Goal: Transaction & Acquisition: Purchase product/service

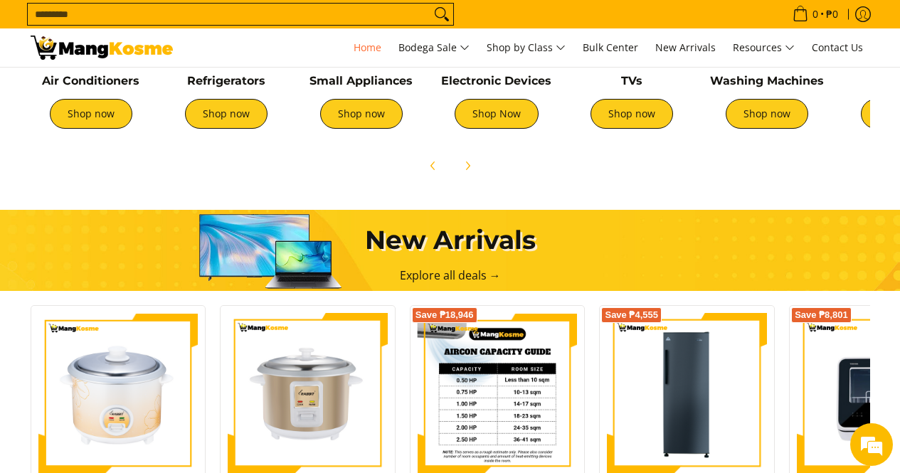
scroll to position [712, 0]
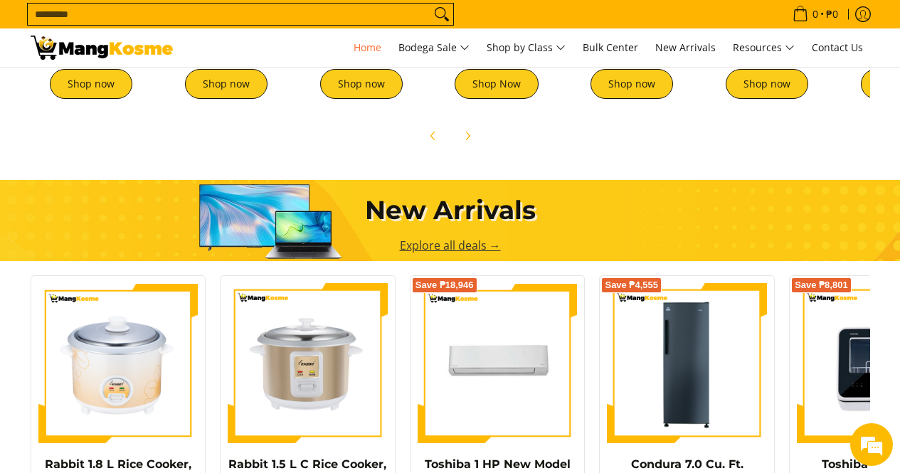
click at [455, 245] on link "Explore all deals →" at bounding box center [450, 246] width 101 height 16
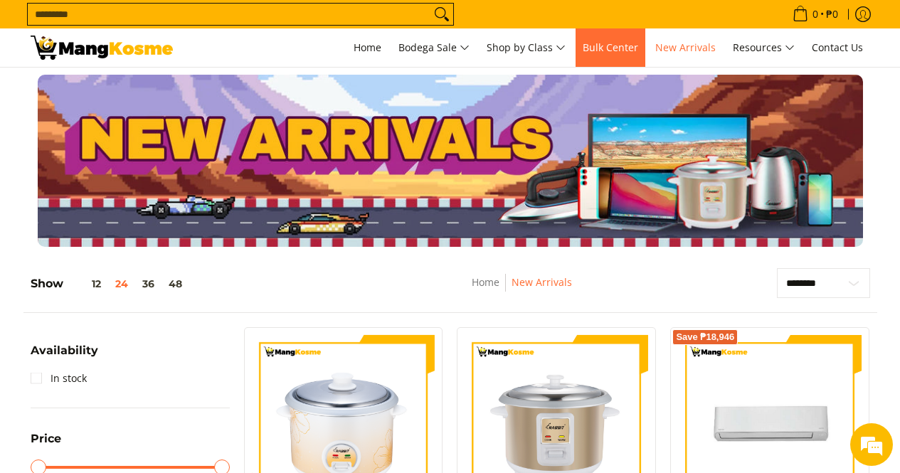
click at [627, 50] on span "Bulk Center" at bounding box center [611, 48] width 56 height 14
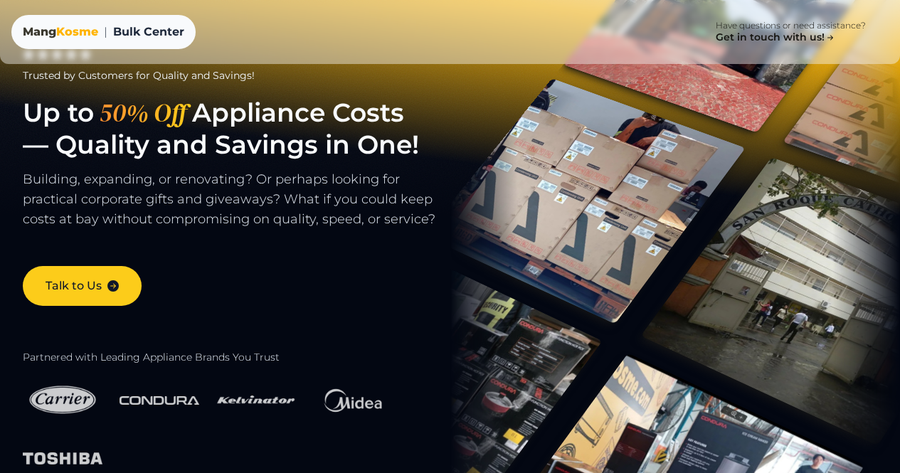
click at [78, 31] on span "Kosme" at bounding box center [77, 32] width 42 height 14
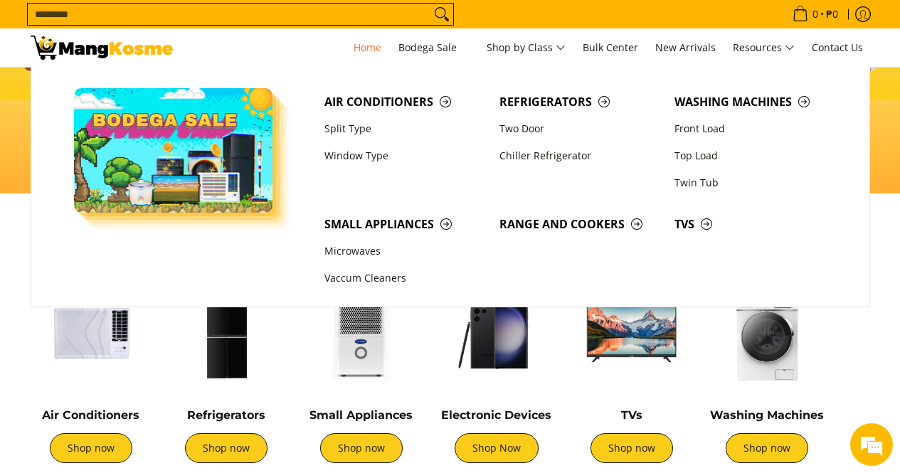
scroll to position [427, 0]
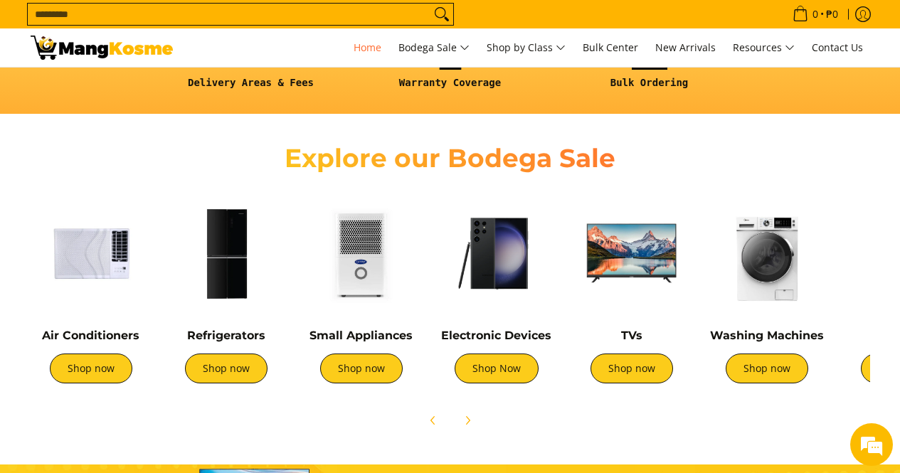
click at [490, 386] on div "Electronic Devices Shop Now" at bounding box center [496, 363] width 121 height 69
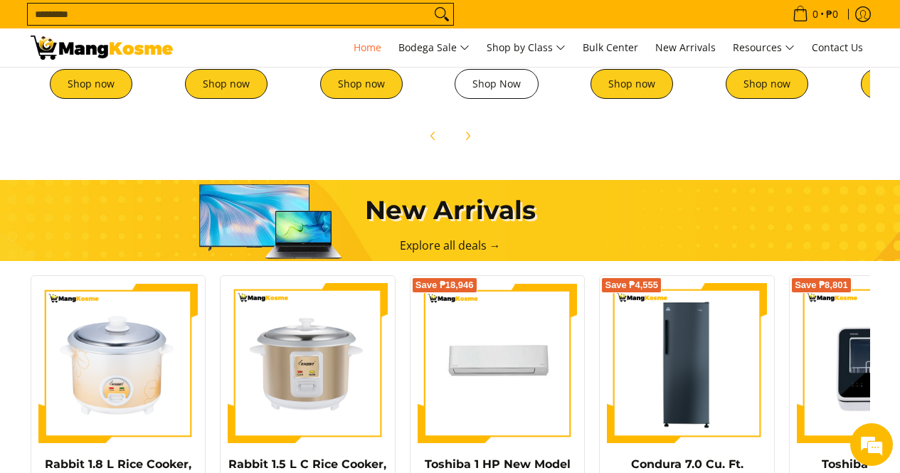
scroll to position [0, 506]
click at [500, 76] on link "Shop Now" at bounding box center [497, 84] width 84 height 30
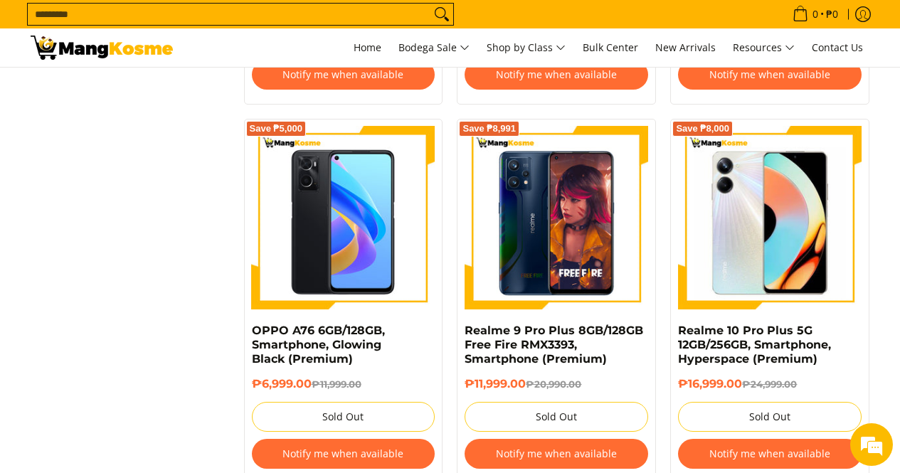
scroll to position [2277, 0]
